Goal: Information Seeking & Learning: Learn about a topic

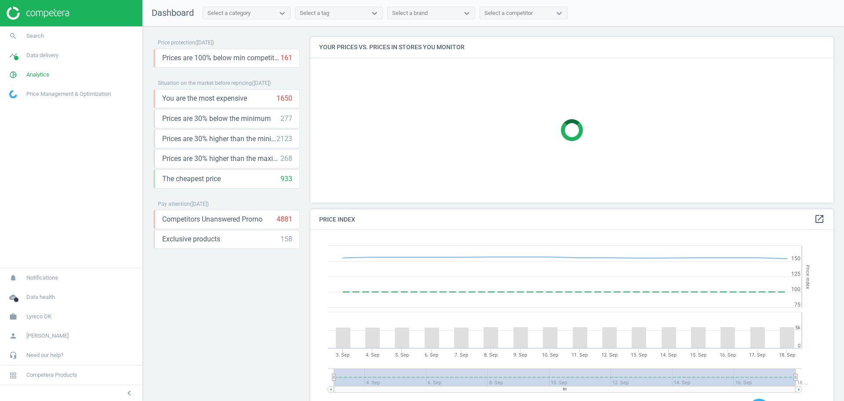
scroll to position [219, 532]
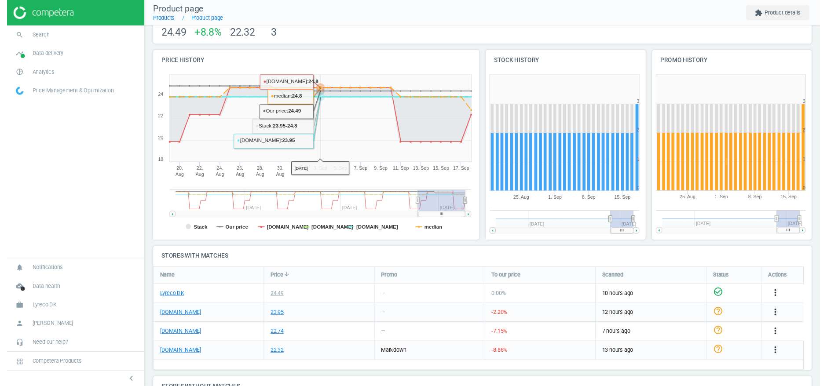
scroll to position [158, 0]
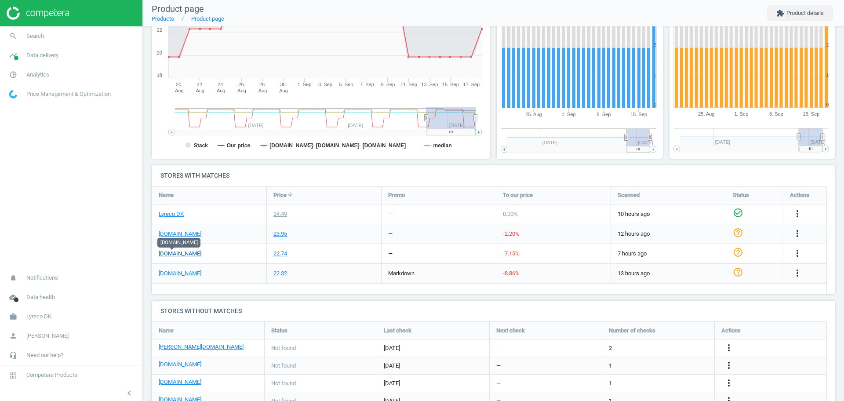
click at [180, 254] on link "[DOMAIN_NAME]" at bounding box center [180, 254] width 43 height 8
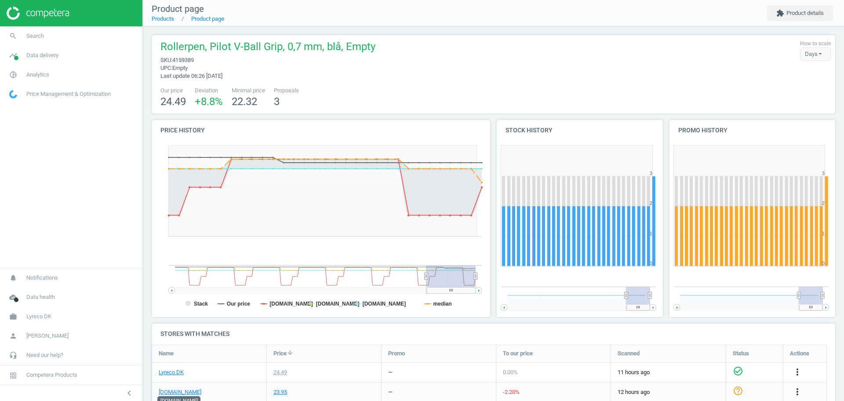
scroll to position [0, 0]
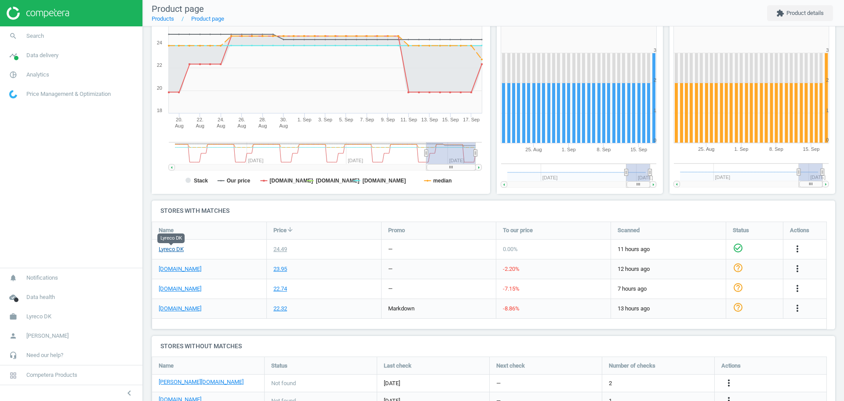
click at [178, 246] on link "Lyreco DK" at bounding box center [171, 249] width 25 height 8
click at [177, 310] on link "[DOMAIN_NAME]" at bounding box center [180, 309] width 43 height 8
click at [471, 201] on h4 "Stores with matches" at bounding box center [494, 211] width 684 height 21
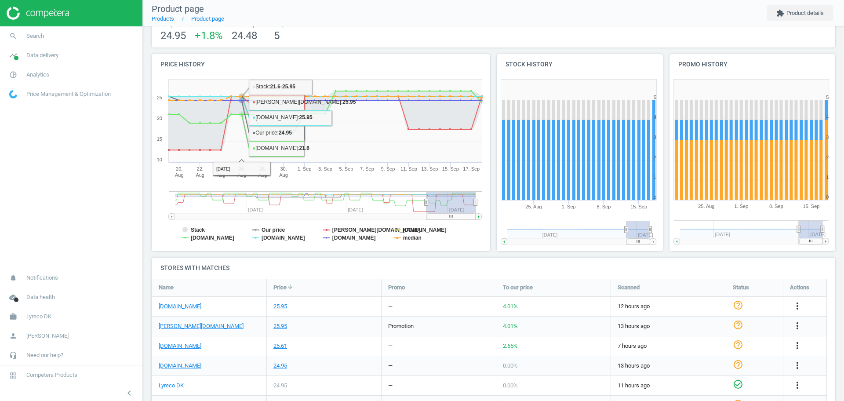
scroll to position [166, 0]
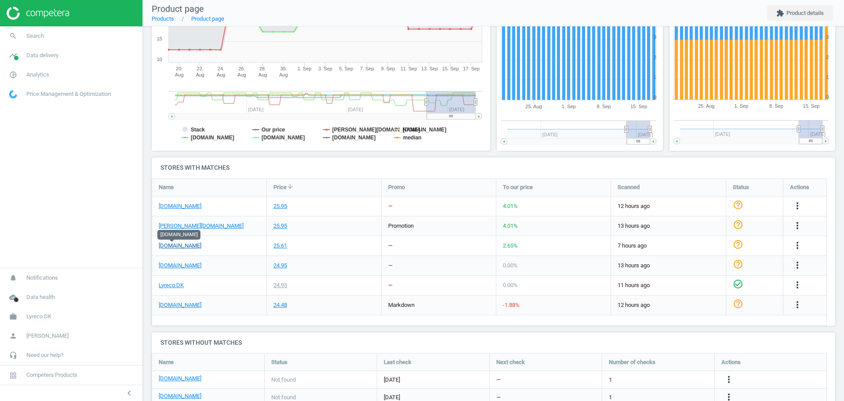
click at [175, 249] on link "[DOMAIN_NAME]" at bounding box center [180, 246] width 43 height 8
click at [445, 158] on h4 "Stores with matches" at bounding box center [494, 167] width 684 height 21
